Goal: Task Accomplishment & Management: Manage account settings

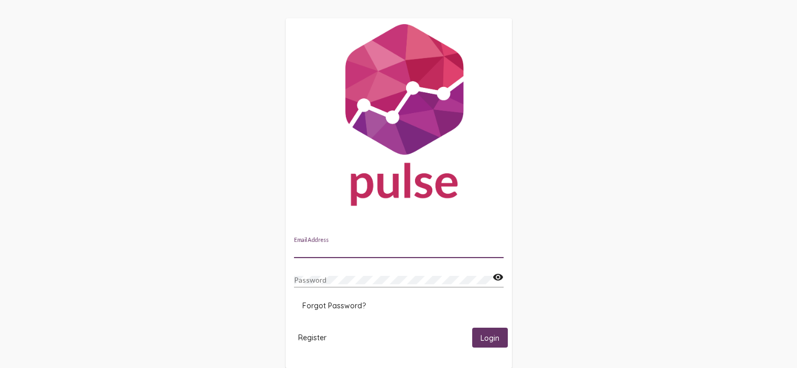
click at [340, 249] on input "Email Address" at bounding box center [399, 250] width 210 height 8
type input "[PERSON_NAME][EMAIL_ADDRESS][PERSON_NAME][DOMAIN_NAME]"
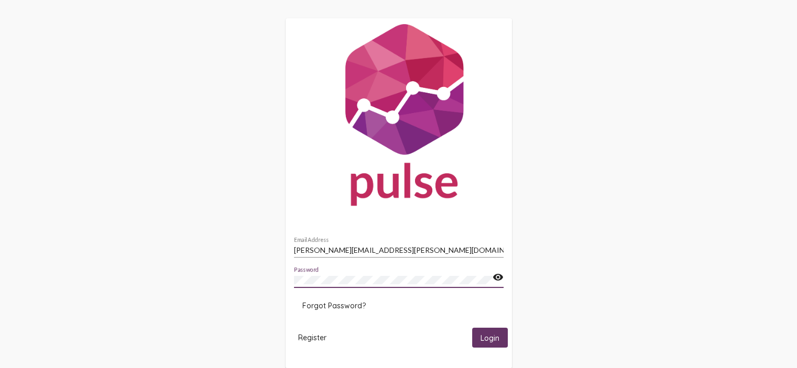
click at [472, 328] on button "Login" at bounding box center [490, 337] width 36 height 19
click at [495, 276] on mat-icon "visibility" at bounding box center [498, 277] width 11 height 13
click at [472, 328] on button "Login" at bounding box center [490, 337] width 36 height 19
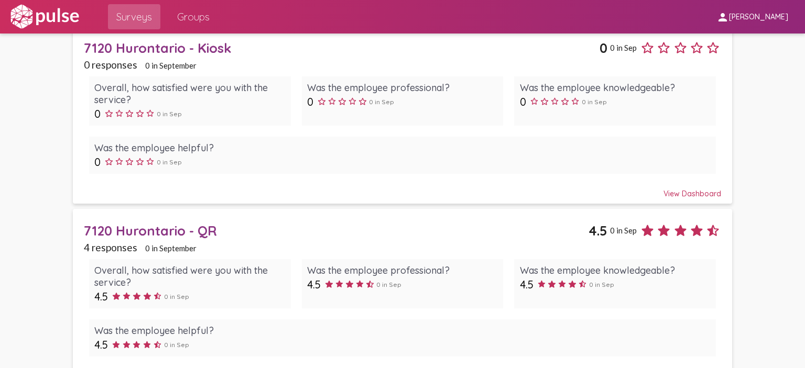
scroll to position [697, 0]
